Goal: Transaction & Acquisition: Purchase product/service

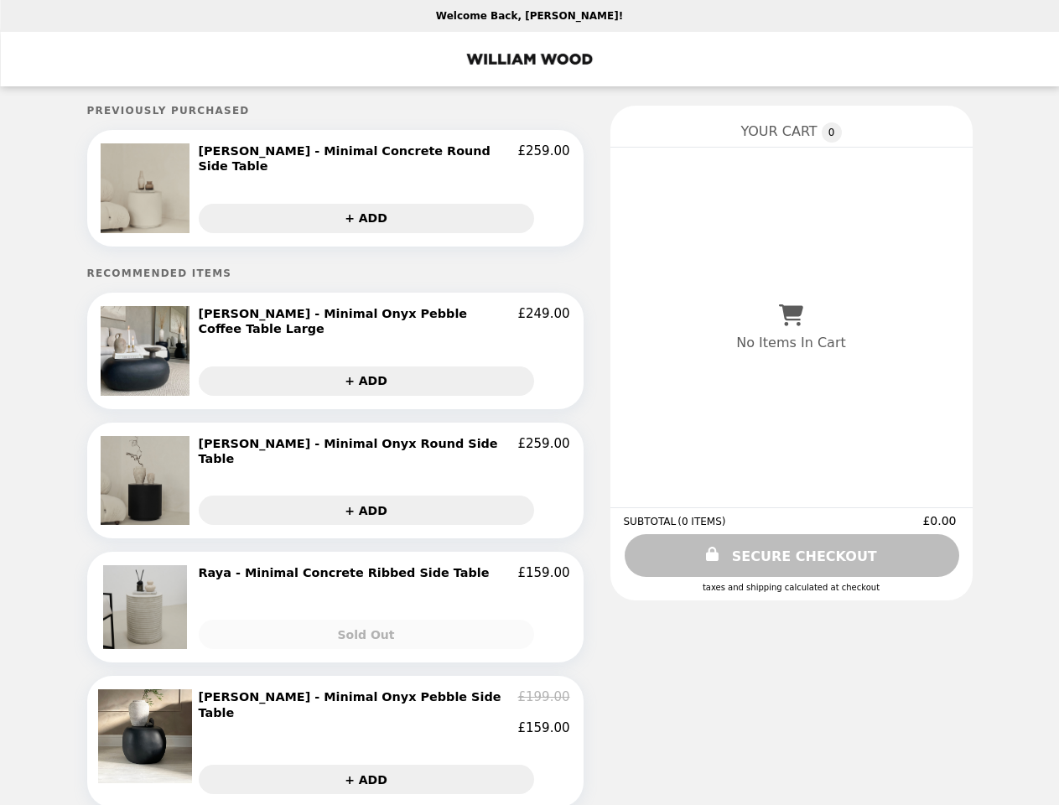
click at [154, 187] on img at bounding box center [148, 188] width 94 height 90
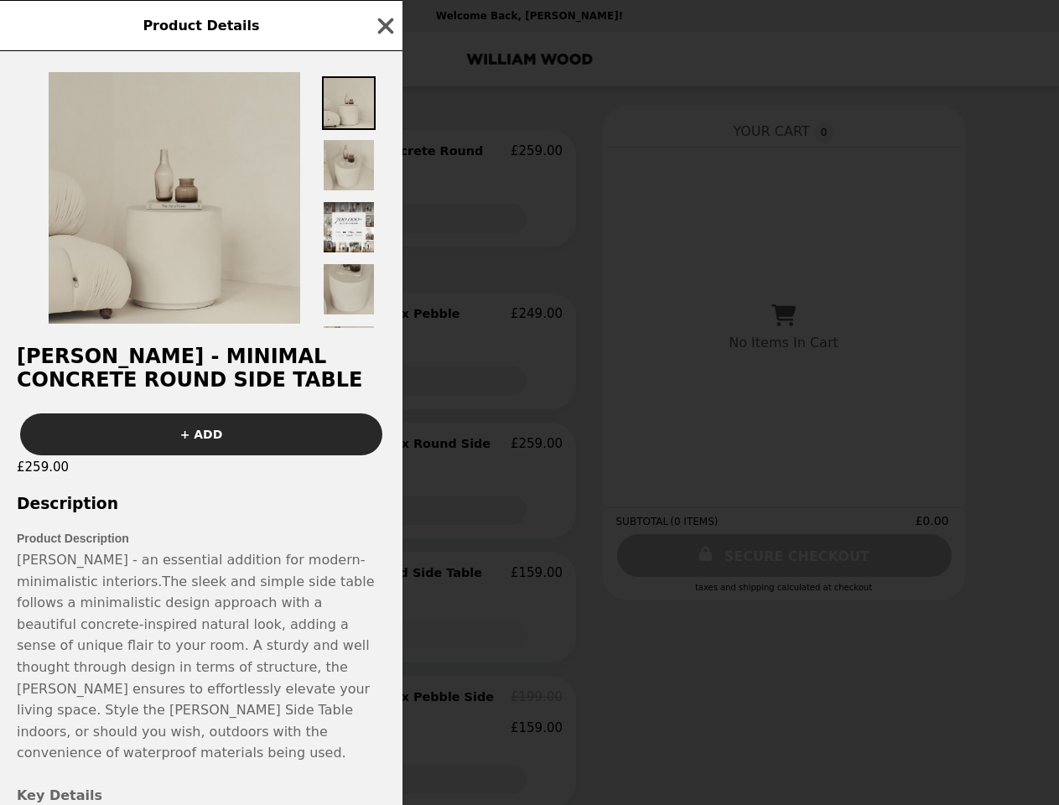
click at [384, 153] on div "Product Details [PERSON_NAME] - Minimal Concrete Round Side Table + ADD £259.00…" at bounding box center [529, 402] width 1059 height 805
click at [373, 214] on img at bounding box center [349, 227] width 54 height 54
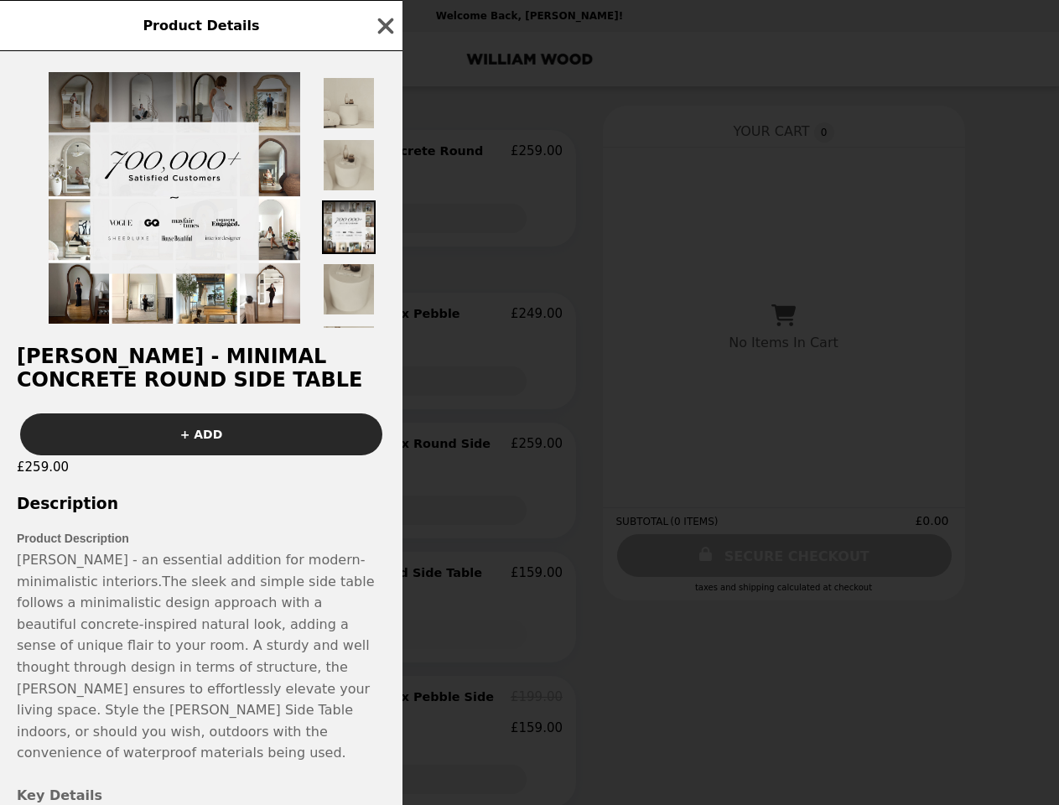
click at [154, 345] on h2 "[PERSON_NAME] - Minimal Concrete Round Side Table" at bounding box center [201, 368] width 402 height 47
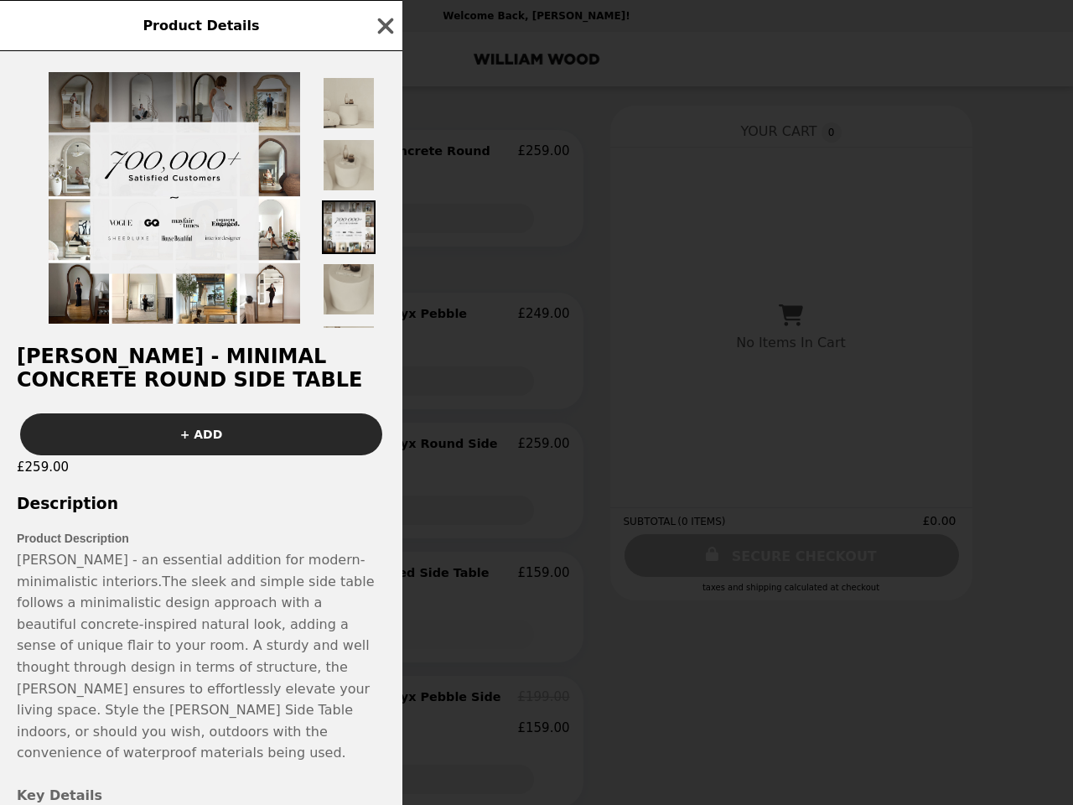
click at [384, 312] on div at bounding box center [201, 189] width 402 height 277
click at [373, 372] on h2 "[PERSON_NAME] - Minimal Concrete Round Side Table" at bounding box center [201, 368] width 402 height 47
click at [154, 470] on div "Product Details [PERSON_NAME] - Minimal Concrete Round Side Table + ADD £259.00…" at bounding box center [536, 402] width 1073 height 805
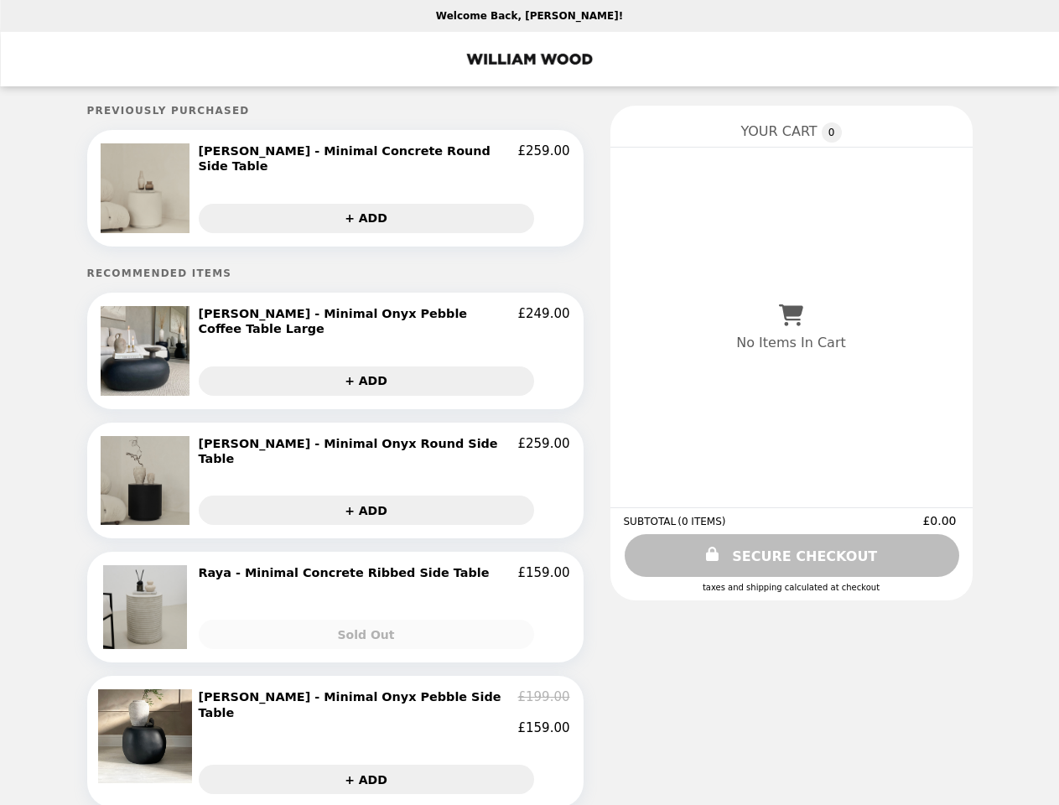
click at [384, 436] on h2 "[PERSON_NAME] - Minimal Onyx Round Side Table" at bounding box center [358, 451] width 319 height 31
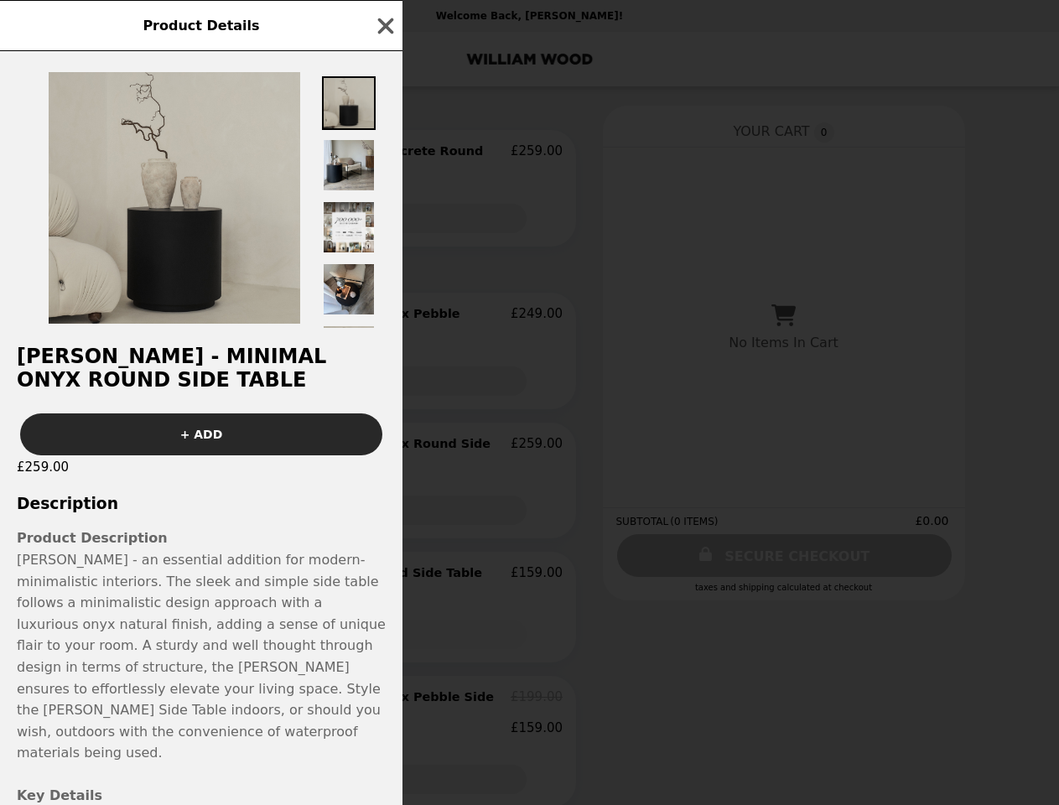
click at [373, 496] on div "Product Details [PERSON_NAME] - Minimal Onyx Round Side Table + ADD £259.00 Des…" at bounding box center [529, 402] width 1059 height 805
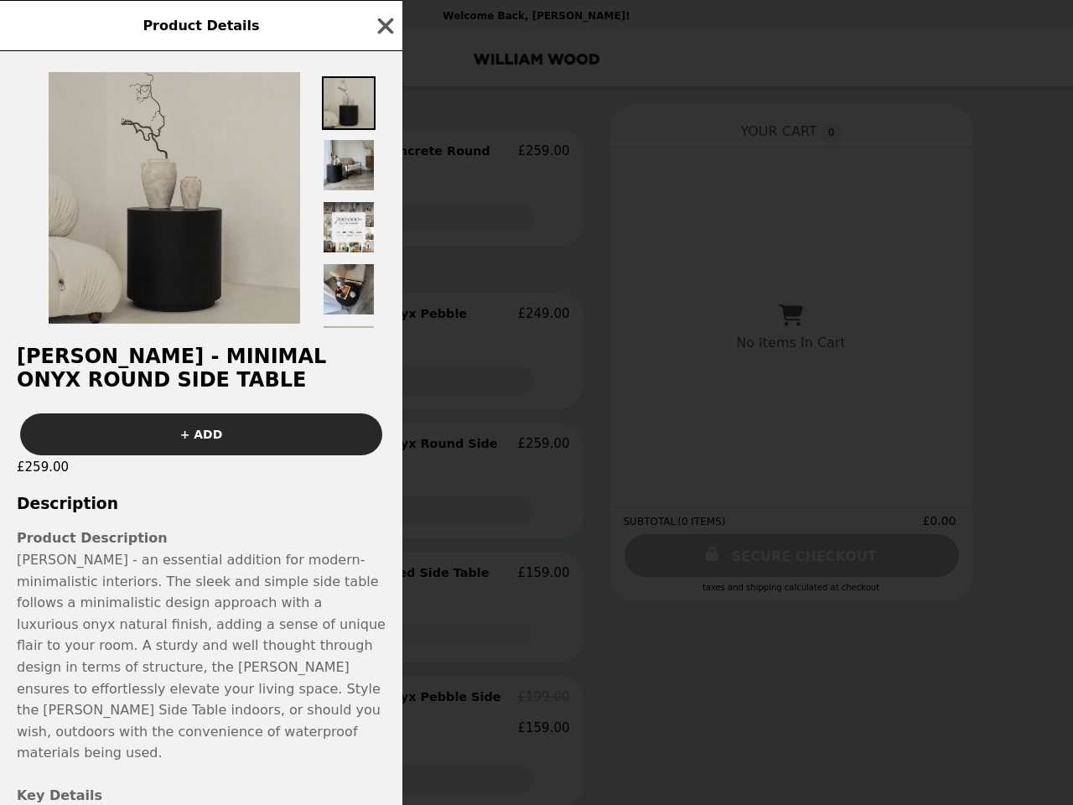
click at [154, 594] on p "[PERSON_NAME] - an essential addition for modern-minimalistic interiors. The sl…" at bounding box center [201, 656] width 369 height 215
